Goal: Information Seeking & Learning: Learn about a topic

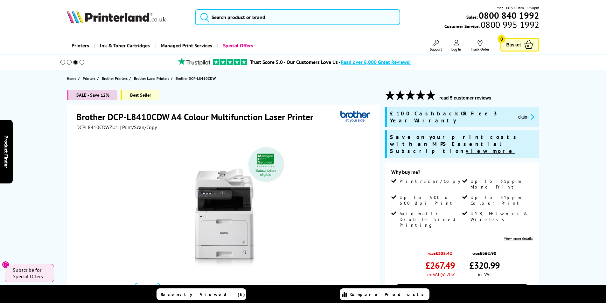
click at [529, 116] on icon "promo-description" at bounding box center [532, 117] width 6 height 7
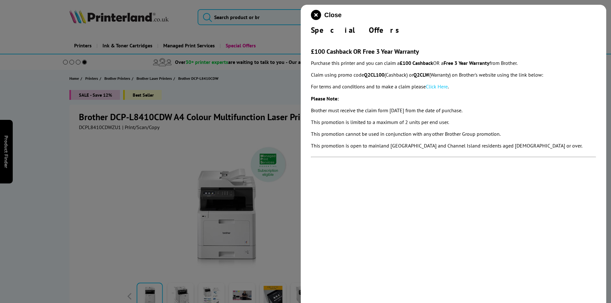
click at [442, 86] on link "Click Here" at bounding box center [437, 86] width 22 height 6
